Goal: Transaction & Acquisition: Download file/media

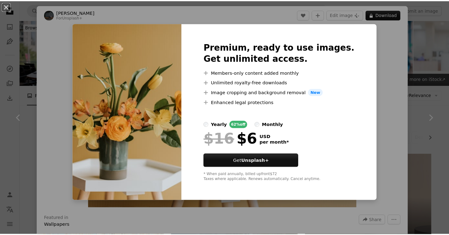
scroll to position [124, 0]
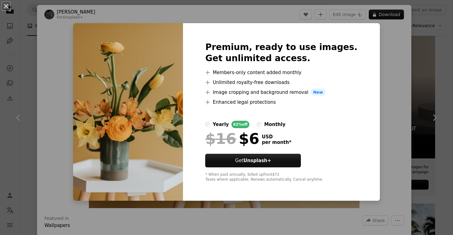
click at [370, 32] on div "An X shape Premium, ready to use images. Get unlimited access. A plus sign Memb…" at bounding box center [226, 117] width 453 height 235
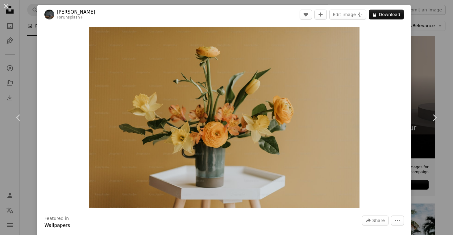
click at [7, 5] on button "An X shape" at bounding box center [5, 5] width 7 height 7
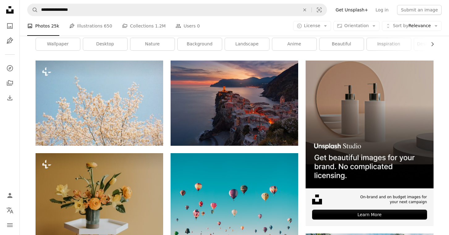
scroll to position [93, 0]
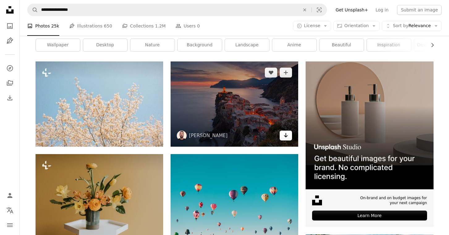
click at [284, 135] on icon "Arrow pointing down" at bounding box center [285, 135] width 5 height 7
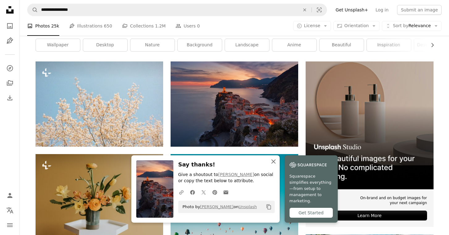
click at [276, 165] on icon "An X shape" at bounding box center [273, 161] width 7 height 7
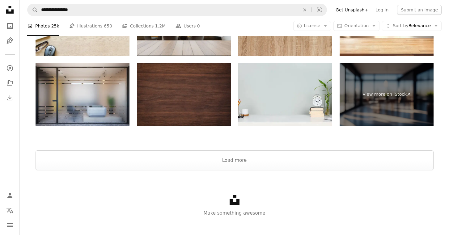
scroll to position [1016, 0]
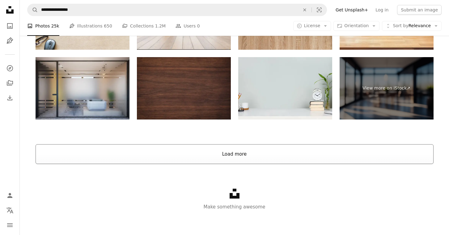
click at [224, 154] on button "Load more" at bounding box center [235, 154] width 398 height 20
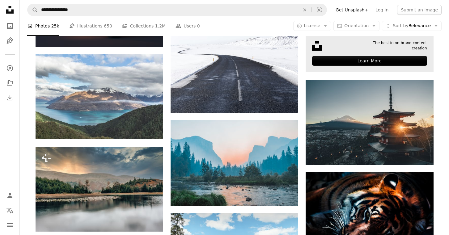
scroll to position [2221, 0]
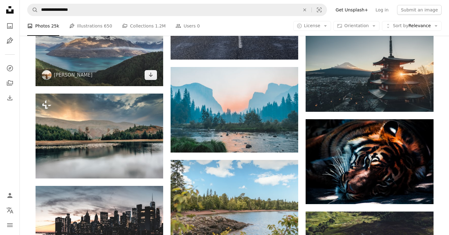
drag, startPoint x: 6, startPoint y: 139, endPoint x: 132, endPoint y: 47, distance: 155.6
click at [6, 139] on nav "Unsplash logo Unsplash Home A photo Pen Tool A compass A stack of folders Downl…" at bounding box center [10, 117] width 20 height 235
